Goal: Navigation & Orientation: Find specific page/section

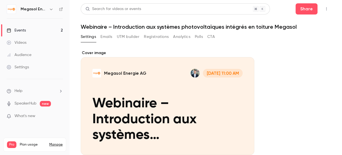
click at [33, 26] on link "Events 2" at bounding box center [35, 30] width 70 height 12
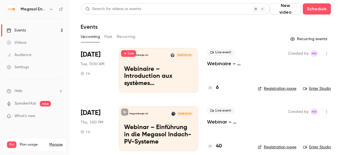
click at [215, 89] on div "6" at bounding box center [213, 88] width 12 height 8
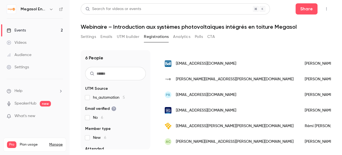
click at [106, 39] on button "Emails" at bounding box center [107, 36] width 12 height 9
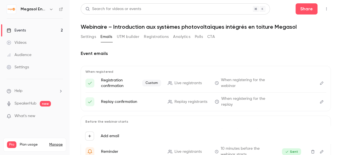
click at [44, 26] on link "Events 2" at bounding box center [35, 30] width 70 height 12
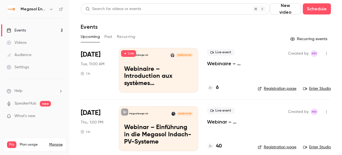
click at [317, 89] on link "Enter Studio" at bounding box center [317, 89] width 28 height 6
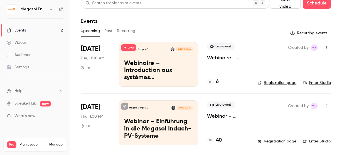
click at [325, 47] on button "button" at bounding box center [326, 47] width 9 height 9
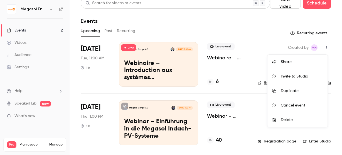
click at [232, 25] on div at bounding box center [171, 77] width 342 height 155
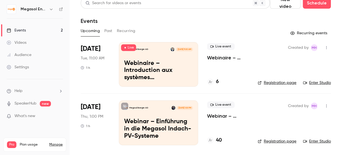
click at [217, 85] on h4 "6" at bounding box center [217, 82] width 3 height 8
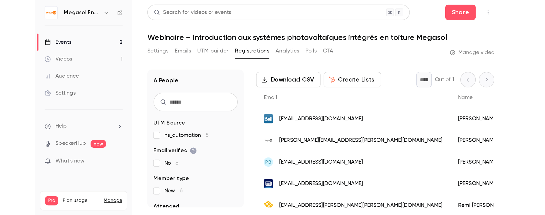
scroll to position [51, 0]
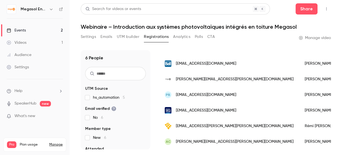
click at [40, 42] on link "Videos 1" at bounding box center [35, 43] width 70 height 12
